Goal: Task Accomplishment & Management: Use online tool/utility

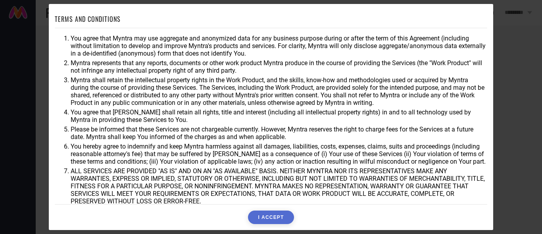
click at [263, 212] on button "I ACCEPT" at bounding box center [271, 216] width 46 height 13
